Goal: Transaction & Acquisition: Purchase product/service

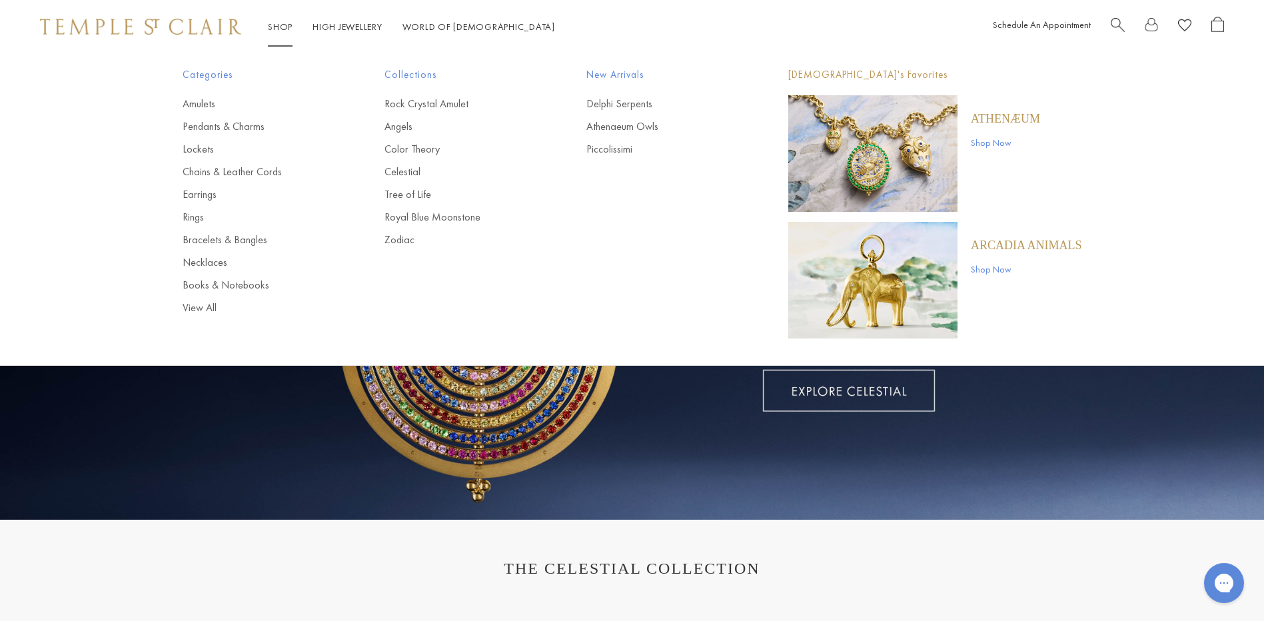
click at [279, 30] on link "Shop Shop" at bounding box center [280, 27] width 25 height 12
click at [201, 217] on link "Rings" at bounding box center [257, 217] width 149 height 15
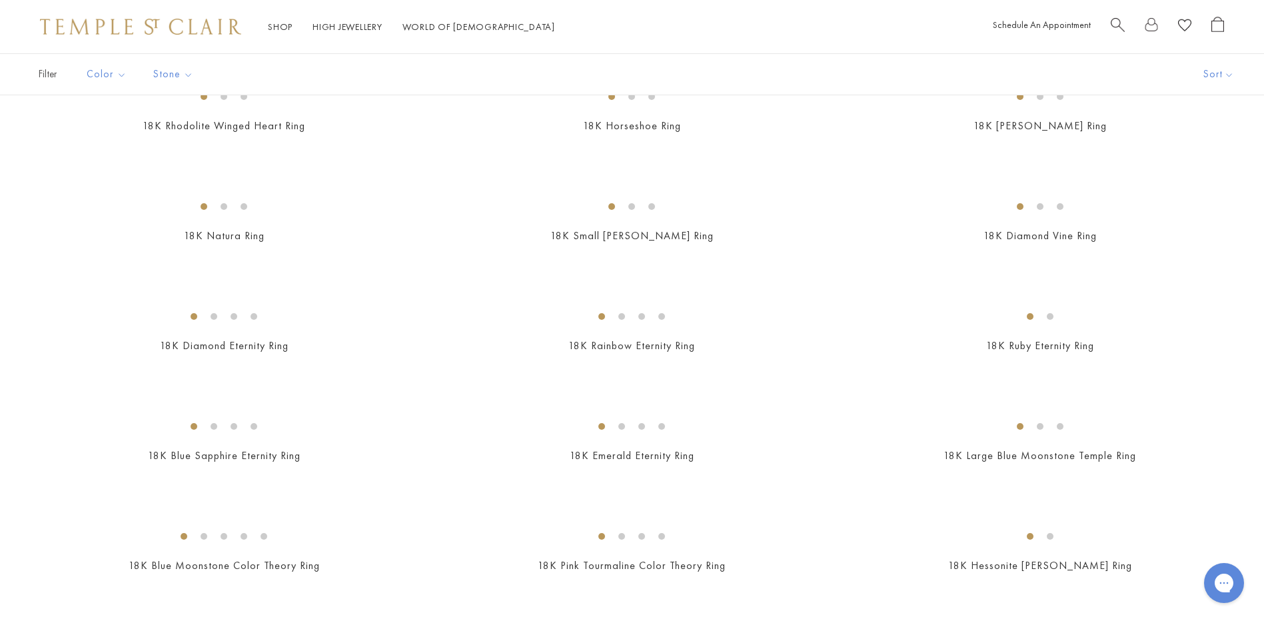
scroll to position [1133, 0]
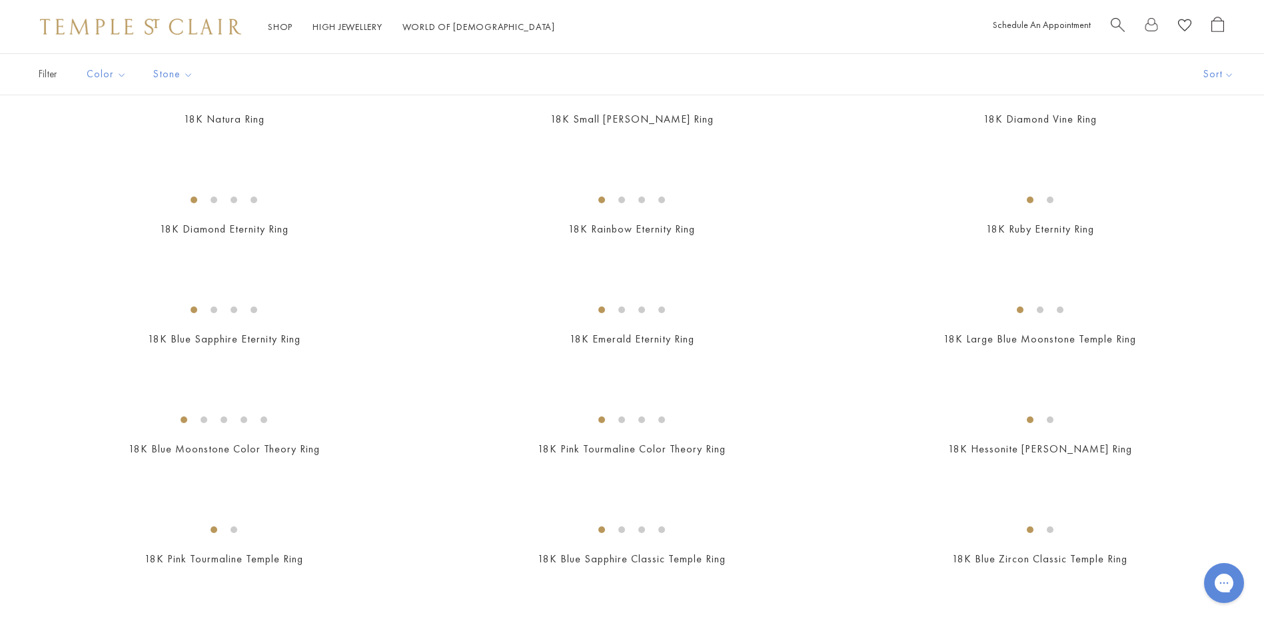
click at [0, 0] on img at bounding box center [0, 0] width 0 height 0
